Goal: Task Accomplishment & Management: Manage account settings

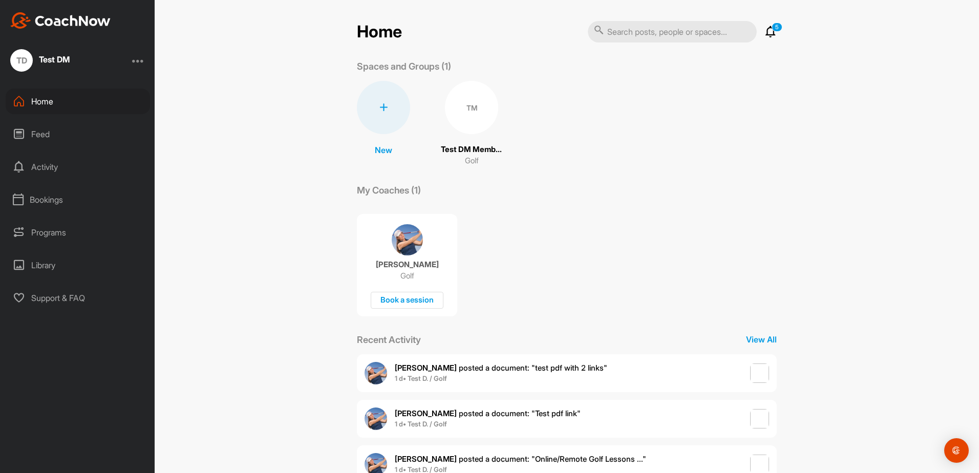
click at [856, 151] on div "Home 5 Notifications Invitations This Week [PERSON_NAME] posted a document : " …" at bounding box center [567, 236] width 824 height 473
click at [769, 36] on icon at bounding box center [770, 32] width 12 height 12
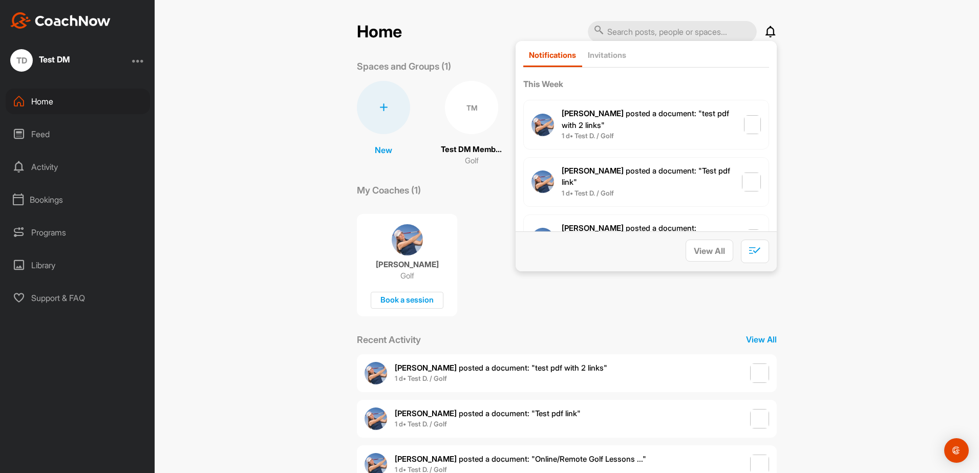
click at [826, 55] on div "Home Notifications Invitations This Week [PERSON_NAME] posted a document : " te…" at bounding box center [567, 236] width 824 height 473
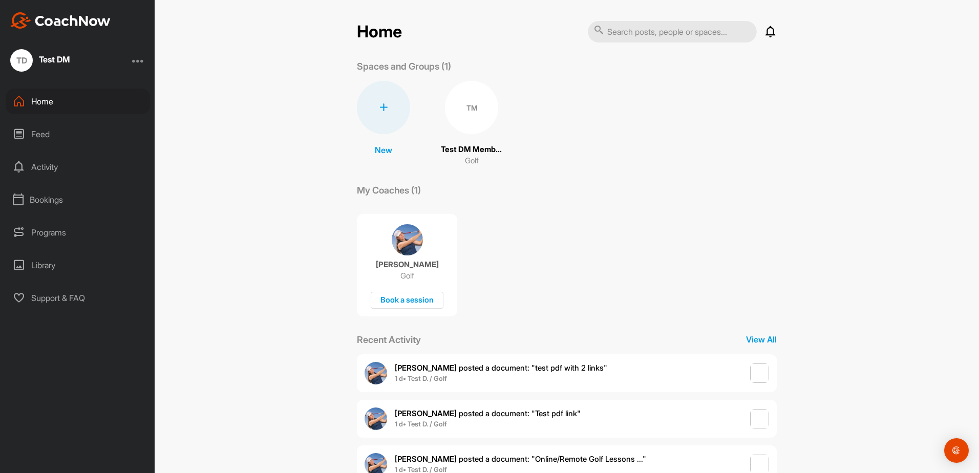
click at [69, 63] on div "Test DM" at bounding box center [54, 60] width 31 height 13
click at [148, 62] on div "TD Test DM" at bounding box center [77, 60] width 155 height 23
click at [140, 60] on div at bounding box center [138, 60] width 12 height 12
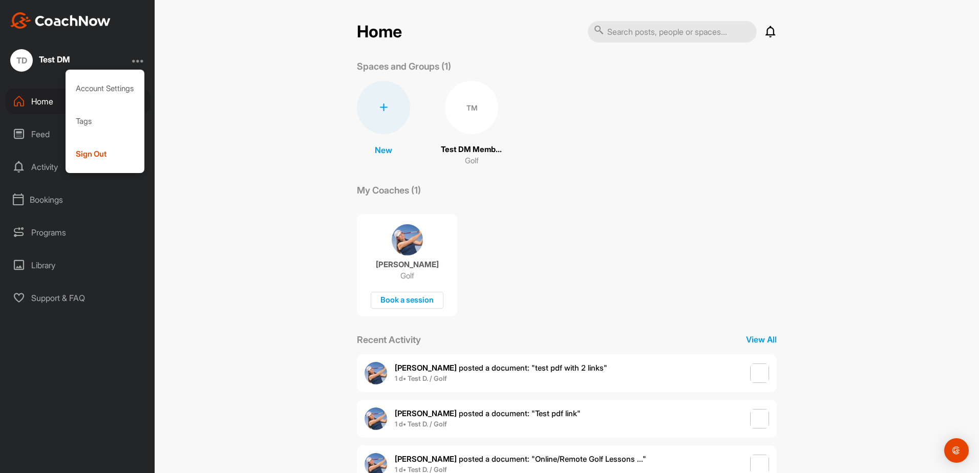
click at [140, 60] on div at bounding box center [138, 60] width 12 height 12
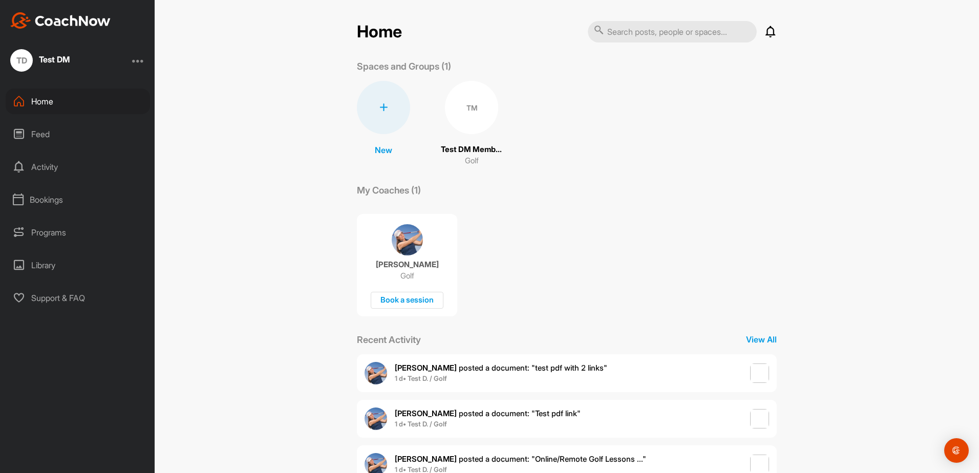
click at [240, 142] on div "Home Notifications Invitations This Week [PERSON_NAME] posted a document : " te…" at bounding box center [567, 236] width 824 height 473
click at [450, 110] on div "TM" at bounding box center [471, 107] width 53 height 53
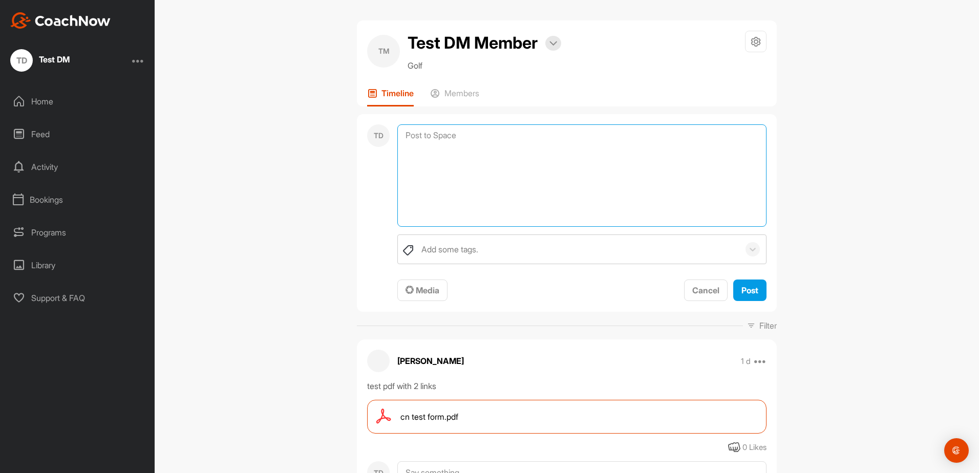
click at [446, 129] on textarea at bounding box center [581, 175] width 369 height 102
click at [51, 107] on div "Home" at bounding box center [78, 102] width 144 height 26
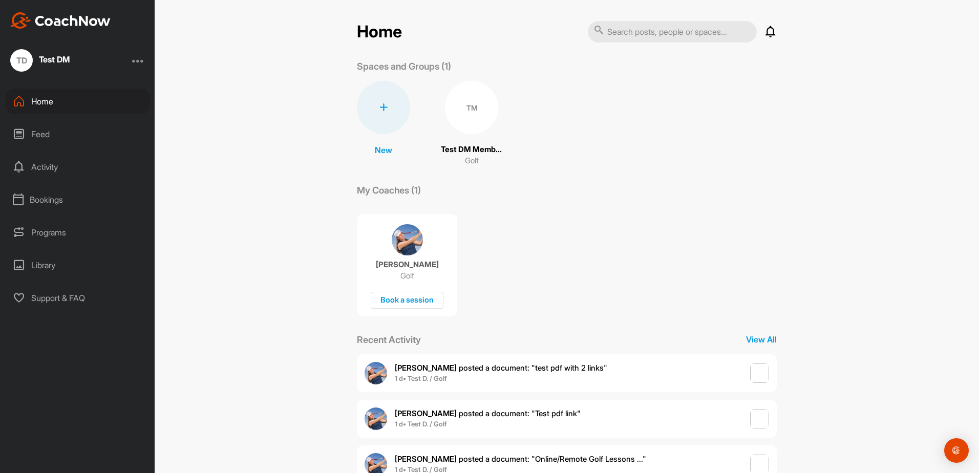
click at [370, 104] on div at bounding box center [383, 107] width 53 height 53
click at [383, 199] on button "New Group" at bounding box center [383, 202] width 83 height 31
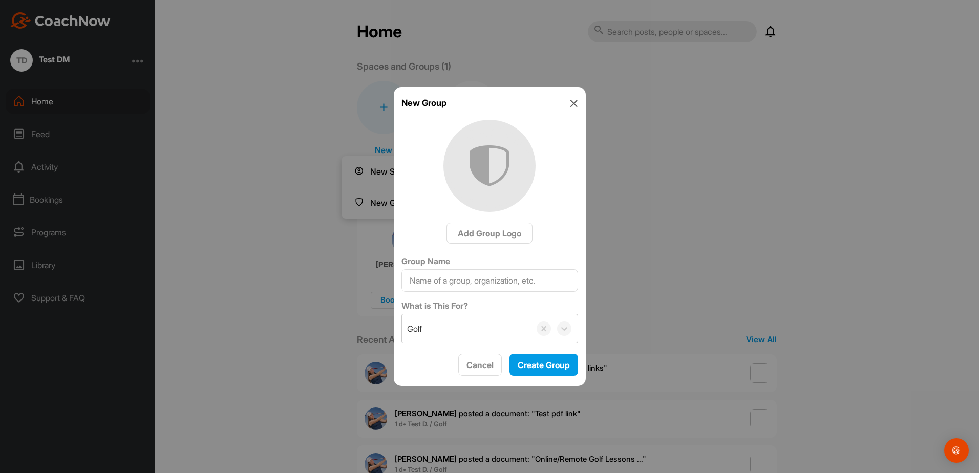
click at [571, 104] on icon at bounding box center [574, 103] width 8 height 8
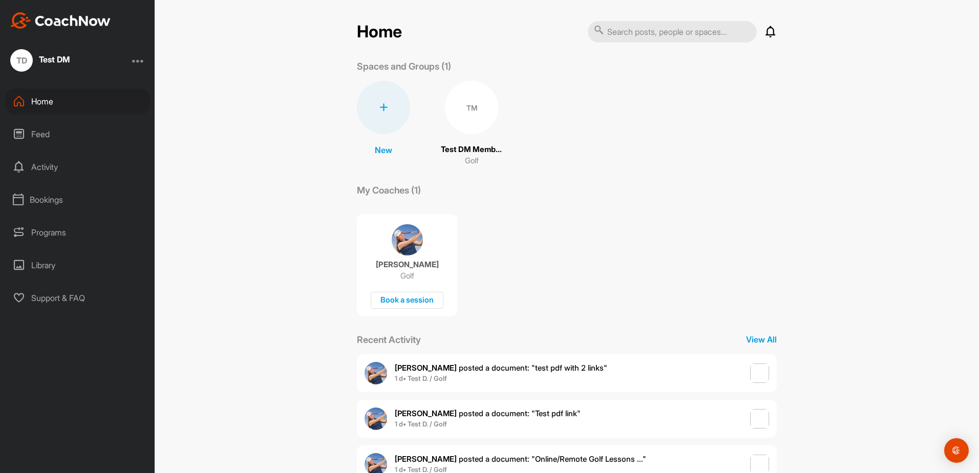
click at [365, 109] on div at bounding box center [383, 107] width 53 height 53
click at [378, 180] on button "New Space" at bounding box center [383, 171] width 83 height 31
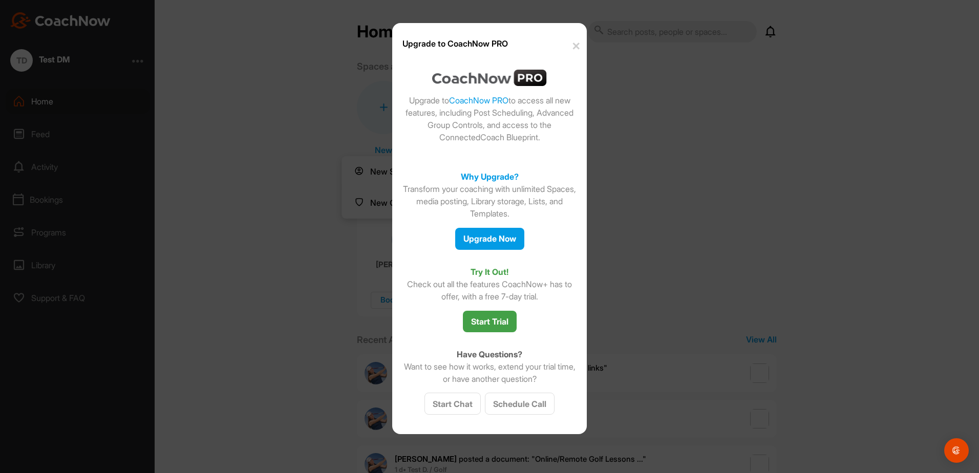
click at [574, 47] on button "✕" at bounding box center [575, 46] width 23 height 31
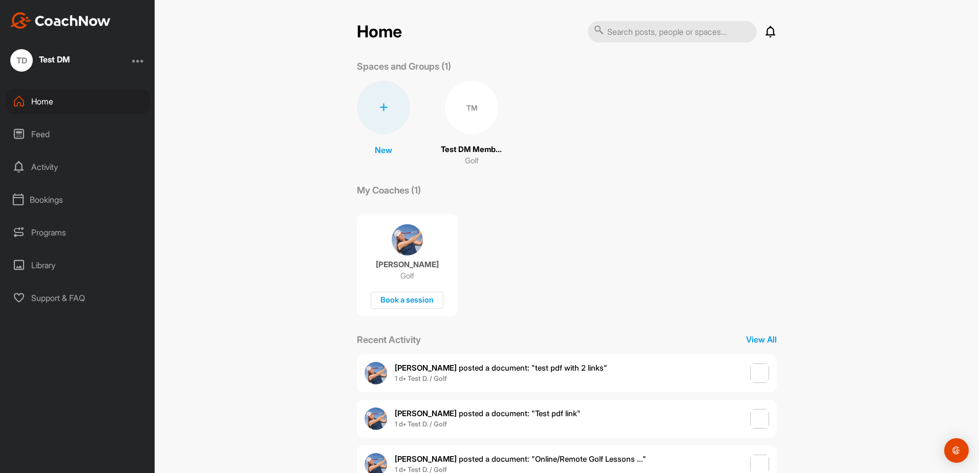
drag, startPoint x: 373, startPoint y: 107, endPoint x: 376, endPoint y: 113, distance: 6.9
click at [373, 107] on div at bounding box center [383, 107] width 53 height 53
click at [383, 206] on button "New Group" at bounding box center [383, 202] width 83 height 31
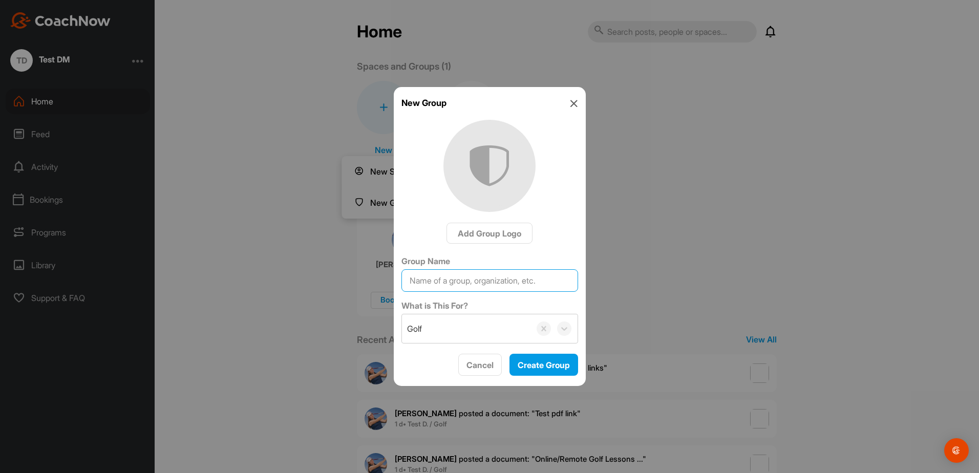
click at [499, 282] on input "Group Name" at bounding box center [489, 280] width 177 height 23
click at [477, 326] on div "Golf" at bounding box center [466, 328] width 129 height 29
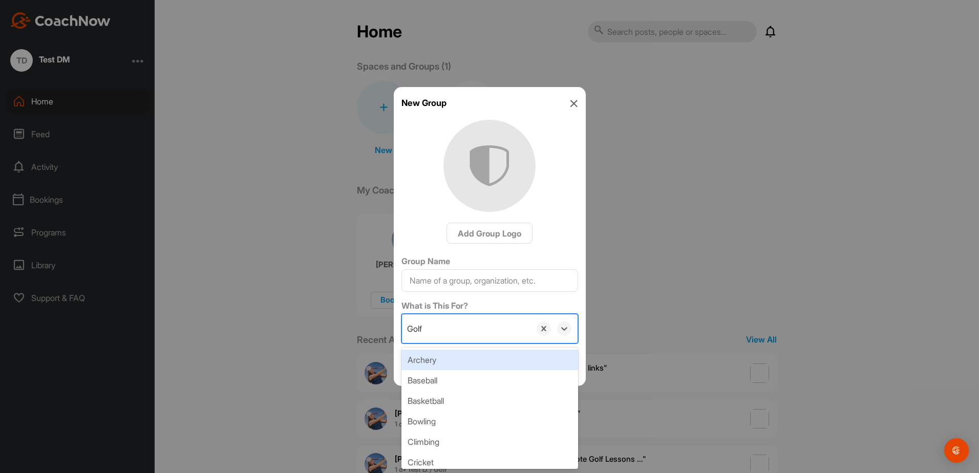
click at [477, 326] on div "Golf" at bounding box center [466, 328] width 129 height 29
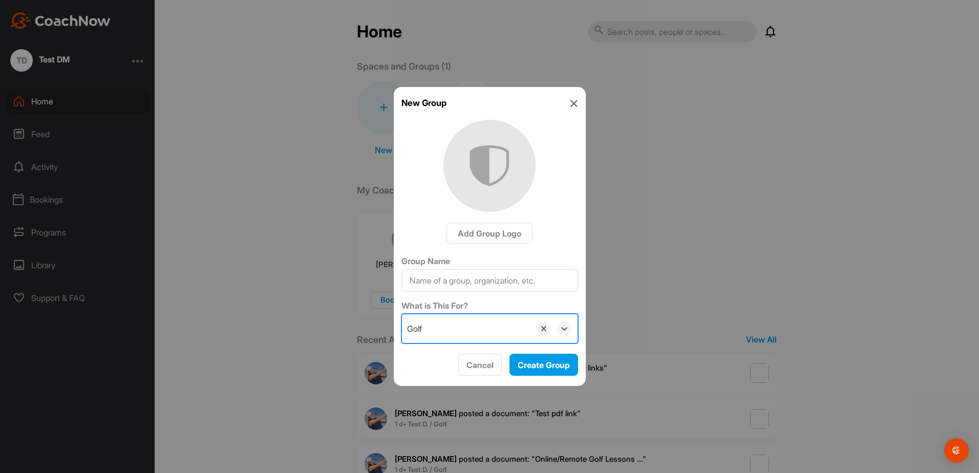
click at [559, 223] on div "Add Group Logo" at bounding box center [489, 233] width 177 height 21
click at [512, 288] on input "Group Name" at bounding box center [489, 280] width 177 height 23
type input "TEST1"
click at [512, 334] on div "Golf" at bounding box center [466, 328] width 129 height 29
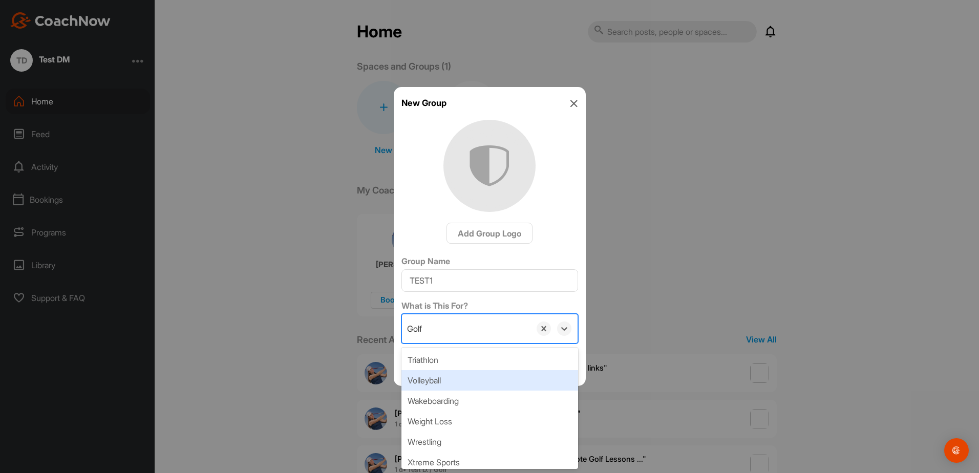
scroll to position [722, 0]
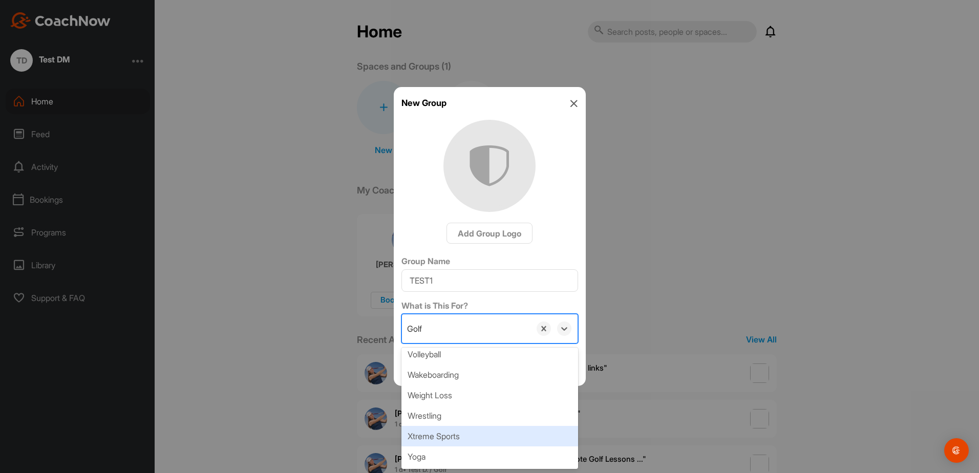
click at [474, 441] on div "Xtreme Sports" at bounding box center [489, 436] width 177 height 20
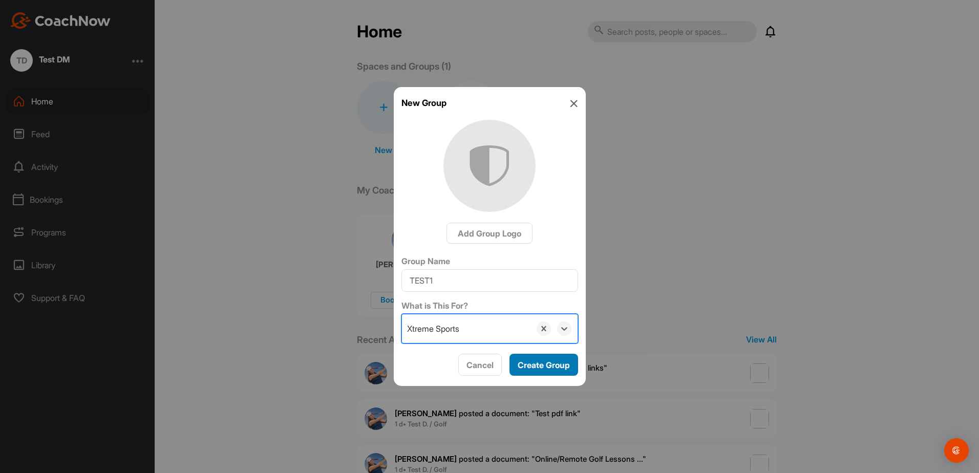
click at [538, 367] on span "Create Group" at bounding box center [544, 365] width 52 height 10
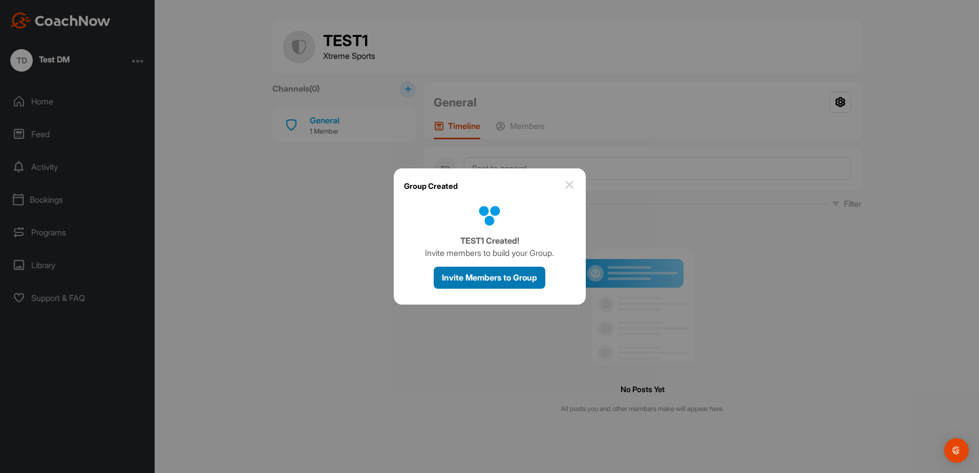
click at [505, 279] on span "Invite Members to Group" at bounding box center [489, 277] width 95 height 10
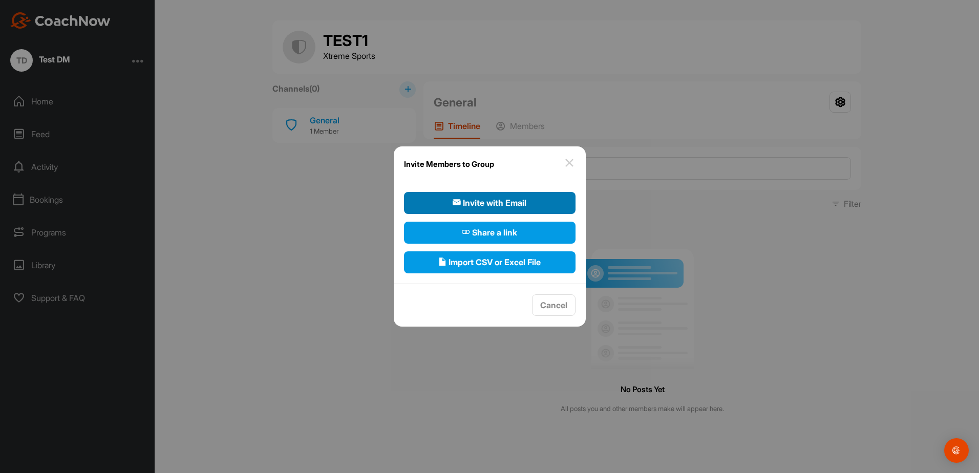
click at [508, 201] on span "Invite with Email" at bounding box center [490, 203] width 74 height 12
select select"] "player"
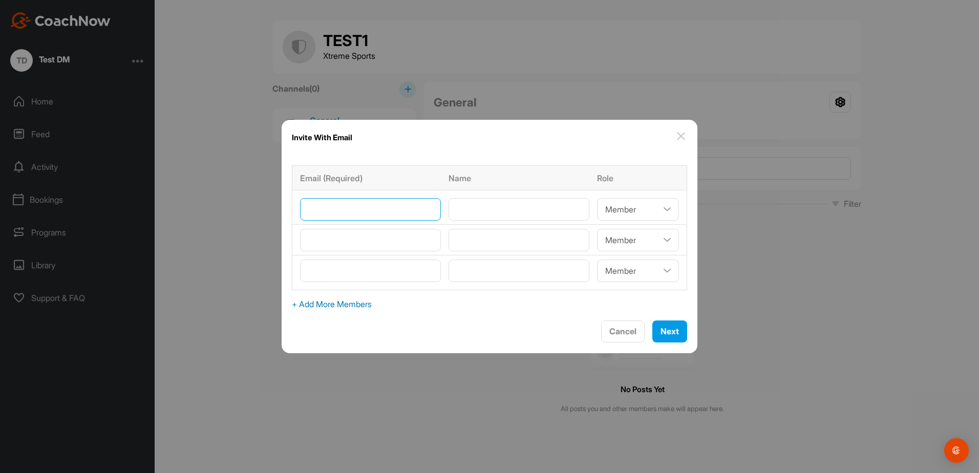
click at [411, 212] on input"] "email" at bounding box center [370, 209] width 141 height 23
type input"] "[EMAIL_ADDRESS][DOMAIN_NAME]"
type input"] "[PERSON_NAME]"
click at [521, 213] on input"] "[PERSON_NAME]" at bounding box center [518, 209] width 141 height 23
click at [619, 212] on select"] "Coach/Admin Member Viewer" at bounding box center [638, 209] width 82 height 23
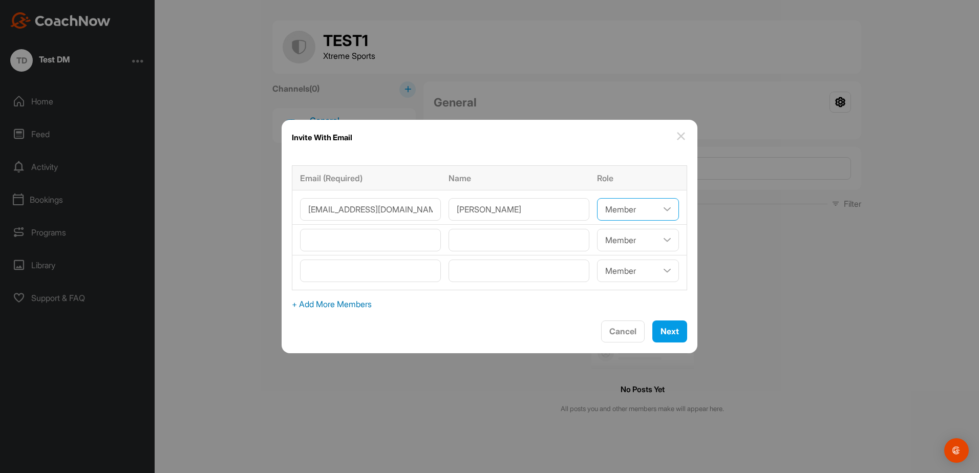
select select"] "viewer"
click at [597, 198] on select"] "Coach/Admin Member Viewer" at bounding box center [638, 209] width 82 height 23
click at [640, 207] on select"] "Coach/Admin Member Viewer" at bounding box center [638, 209] width 82 height 23
click at [597, 198] on select"] "Coach/Admin Member Viewer" at bounding box center [638, 209] width 82 height 23
click at [662, 330] on span "Next" at bounding box center [669, 331] width 18 height 10
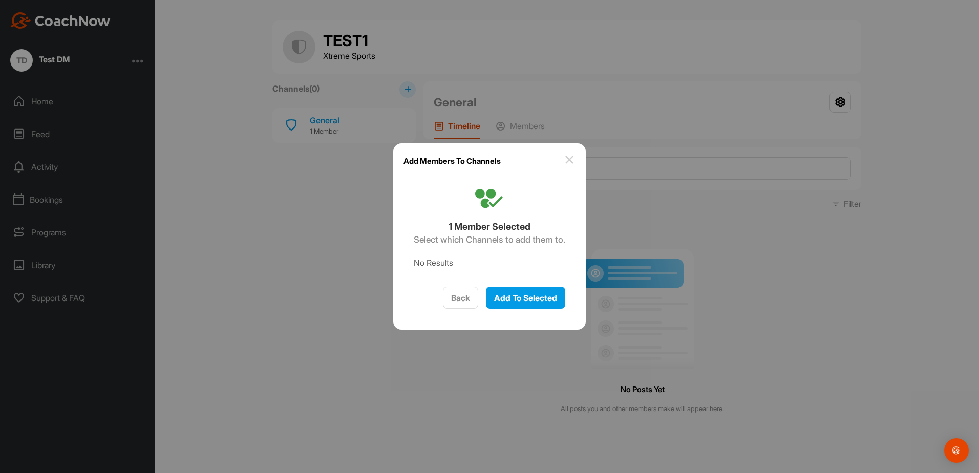
click at [570, 162] on img at bounding box center [569, 160] width 12 height 12
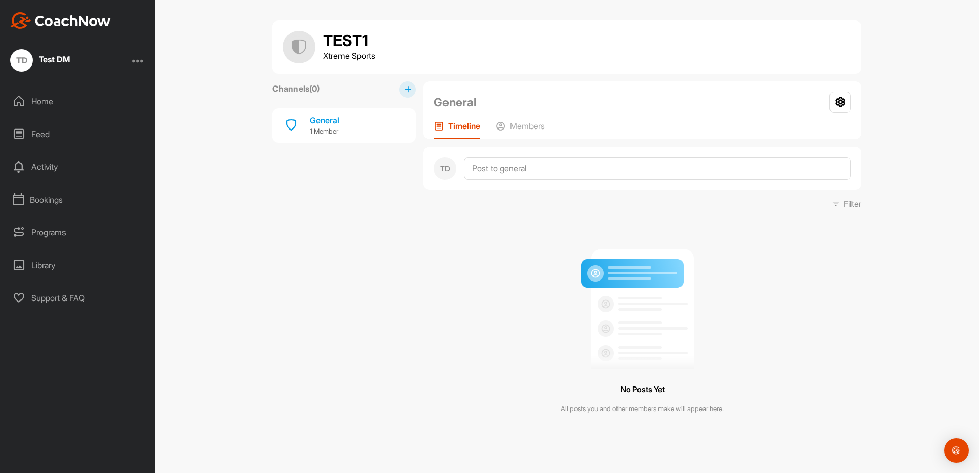
click at [140, 62] on div at bounding box center [138, 60] width 12 height 12
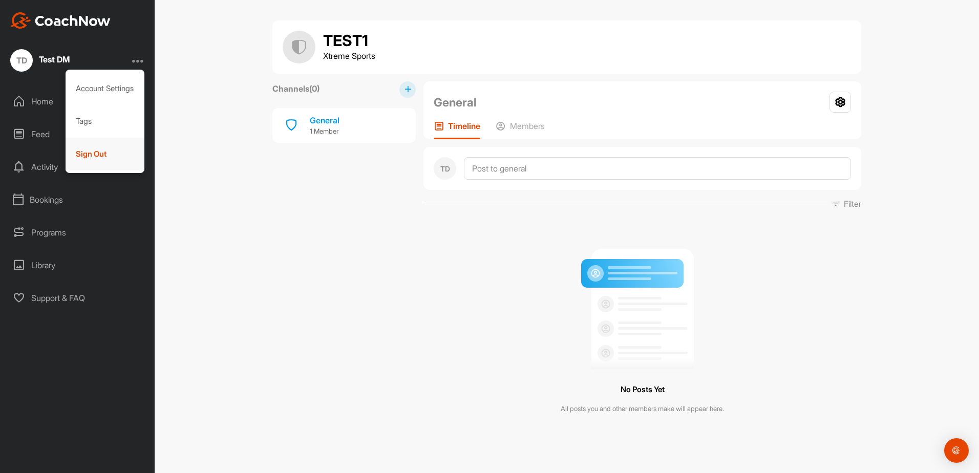
click at [98, 153] on div "Sign Out" at bounding box center [105, 154] width 79 height 33
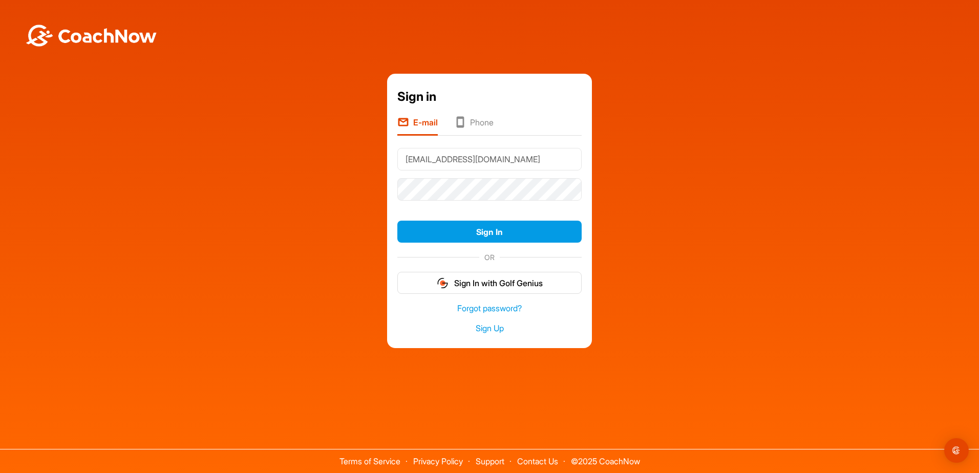
drag, startPoint x: 511, startPoint y: 154, endPoint x: 367, endPoint y: 160, distance: 144.5
click at [367, 160] on div "Sign in E-mail Phone [EMAIL_ADDRESS][DOMAIN_NAME] Sign In OR Sign In with Golf …" at bounding box center [489, 211] width 969 height 274
type input "[EMAIL_ADDRESS][DOMAIN_NAME]"
click at [397, 221] on button "Sign In" at bounding box center [489, 232] width 184 height 22
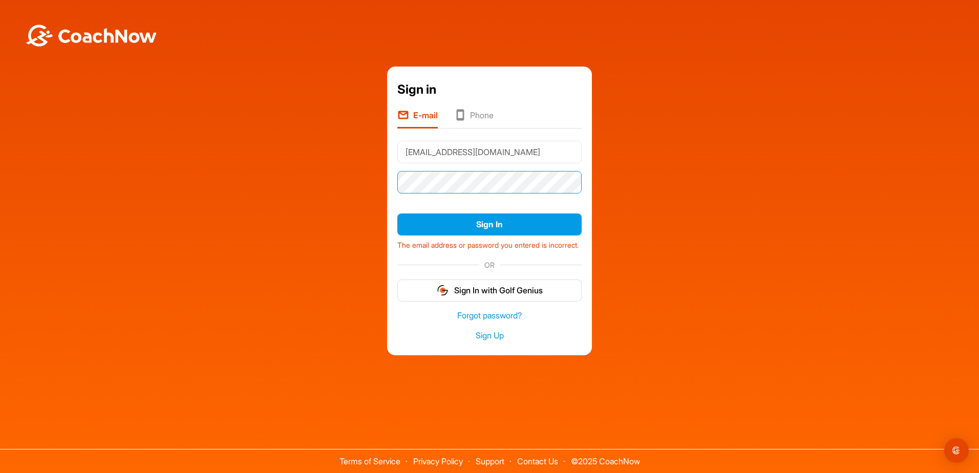
click at [395, 182] on div "Sign in E-mail Phone [EMAIL_ADDRESS][DOMAIN_NAME] Sign In The email address or …" at bounding box center [489, 211] width 205 height 289
click at [397, 213] on button "Sign In" at bounding box center [489, 224] width 184 height 22
click at [632, 278] on div "Sign in E-mail Phone [EMAIL_ADDRESS][DOMAIN_NAME] Sign In The email address or …" at bounding box center [489, 211] width 969 height 289
click at [397, 213] on button "Sign In" at bounding box center [489, 224] width 184 height 22
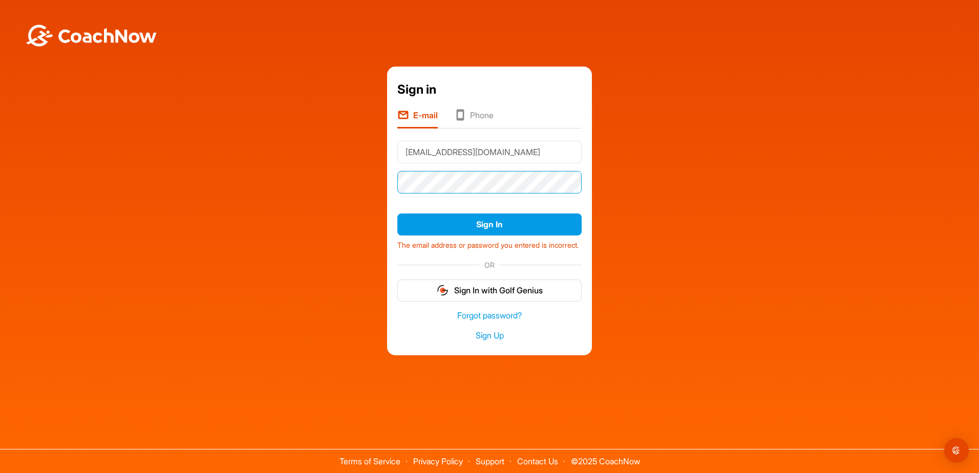
click at [397, 213] on button "Sign In" at bounding box center [489, 224] width 184 height 22
click at [501, 318] on link "Forgot password?" at bounding box center [489, 316] width 184 height 12
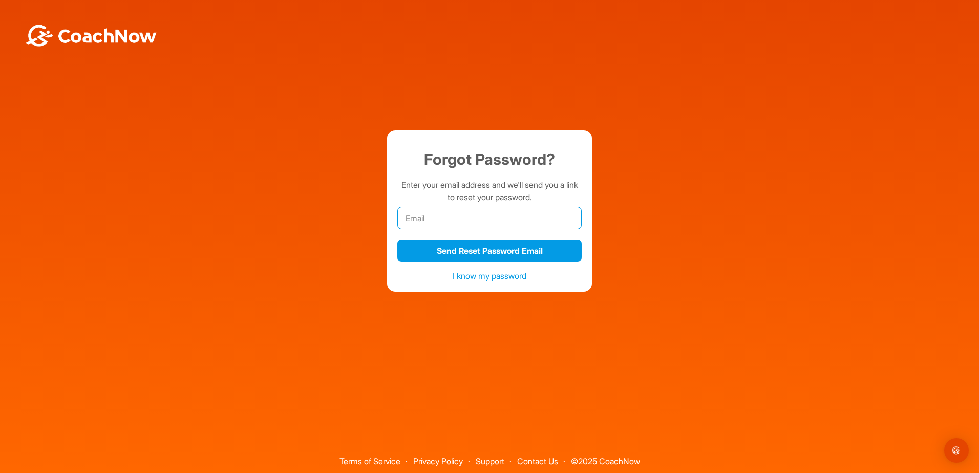
click at [469, 225] on input "email" at bounding box center [489, 218] width 184 height 23
type input "[EMAIL_ADDRESS][DOMAIN_NAME]"
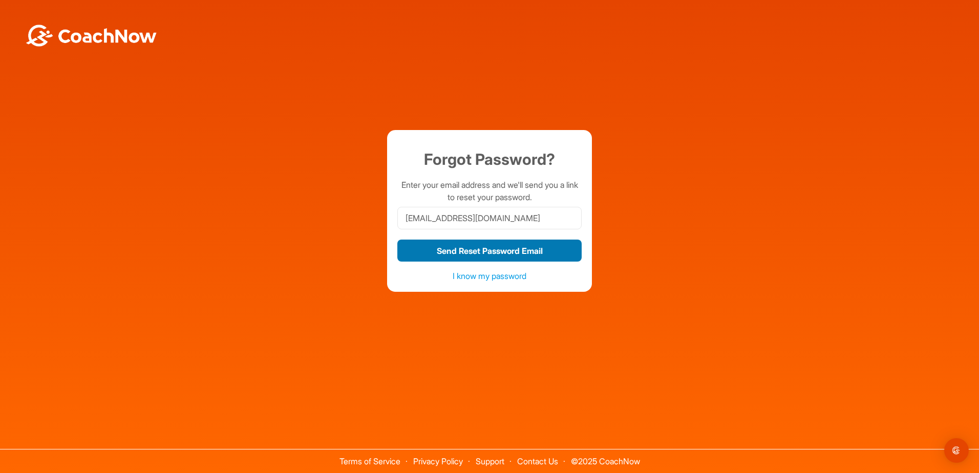
click at [511, 252] on button "Send Reset Password Email" at bounding box center [489, 251] width 184 height 22
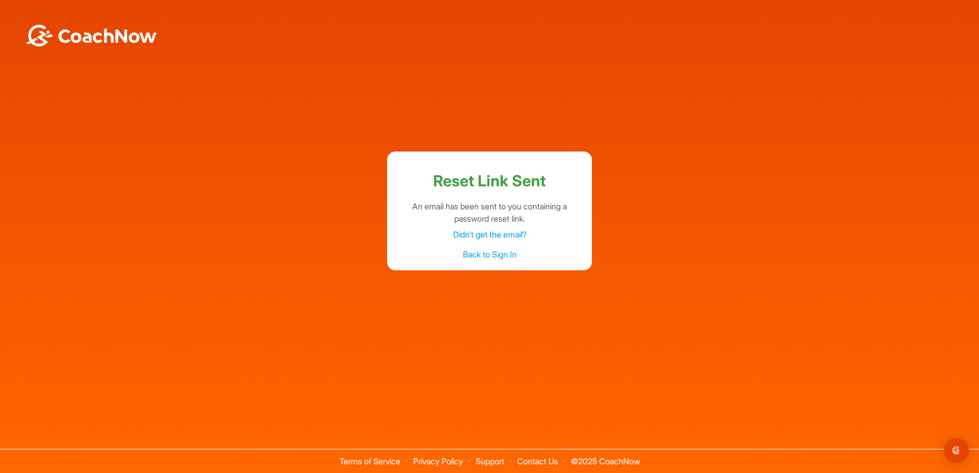
click at [789, 167] on div "Reset Link Sent An email has been sent to you containing a password reset link.…" at bounding box center [489, 211] width 969 height 119
click at [639, 180] on div "Reset Link Sent An email has been sent to you containing a password reset link.…" at bounding box center [489, 211] width 969 height 119
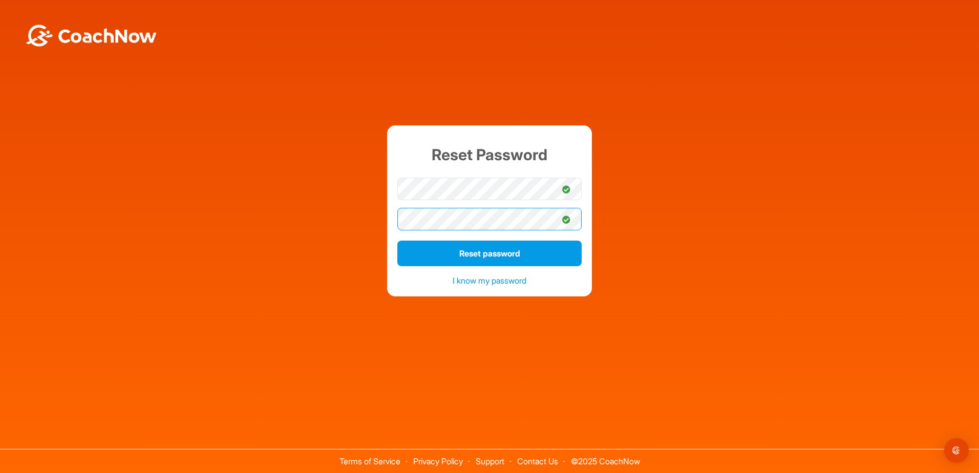
click at [397, 241] on button "Reset password" at bounding box center [489, 254] width 184 height 26
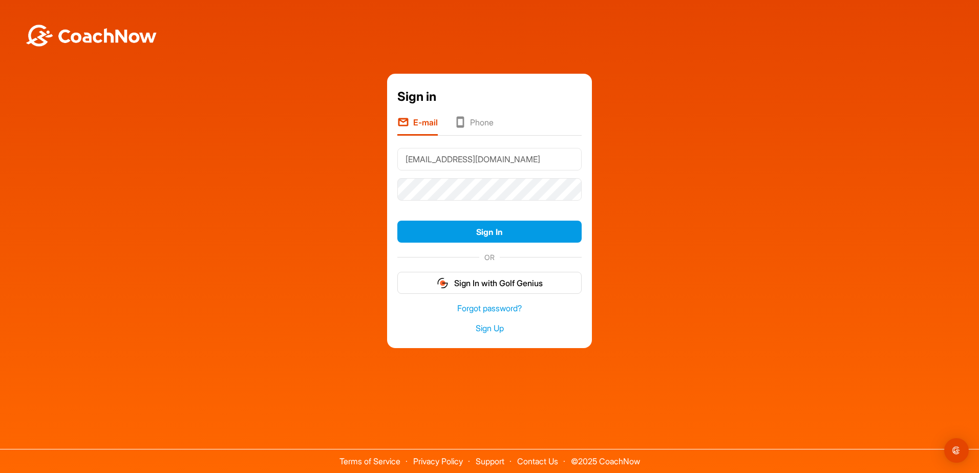
click at [701, 127] on div "Sign in E-mail Phone [EMAIL_ADDRESS][DOMAIN_NAME] Sign In OR Sign In with Golf …" at bounding box center [489, 211] width 969 height 274
type input "[EMAIL_ADDRESS][DOMAIN_NAME]"
click at [376, 197] on div "Sign in E-mail Phone [EMAIL_ADDRESS][DOMAIN_NAME] Sign In OR Sign In with Golf …" at bounding box center [489, 211] width 969 height 274
click at [397, 221] on button "Sign In" at bounding box center [489, 232] width 184 height 22
